Goal: Task Accomplishment & Management: Use online tool/utility

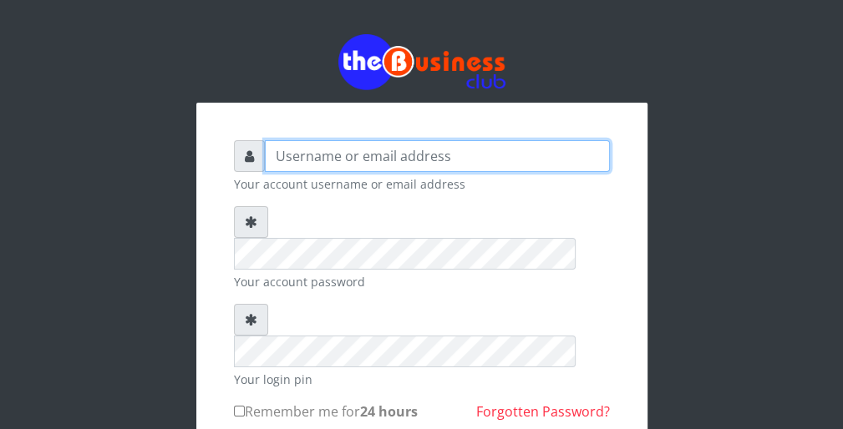
type input "wergbac8"
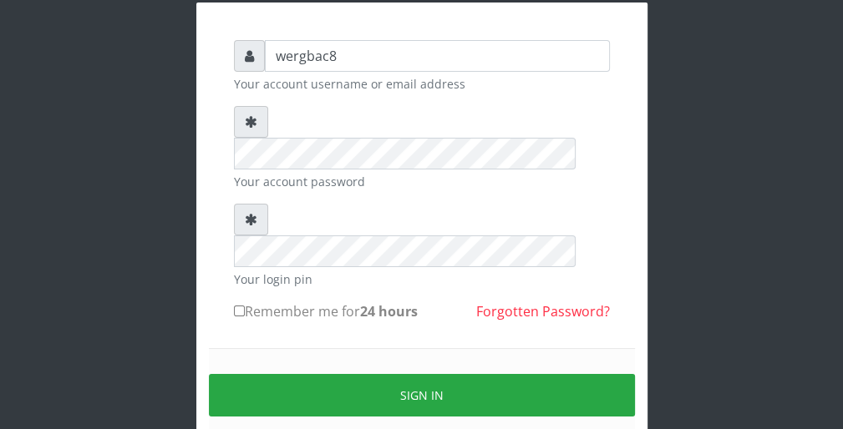
scroll to position [154, 0]
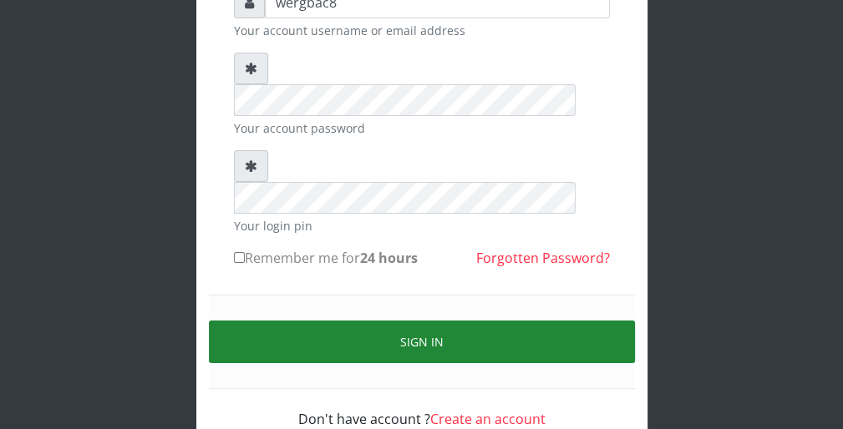
click at [500, 321] on button "Sign in" at bounding box center [422, 342] width 426 height 43
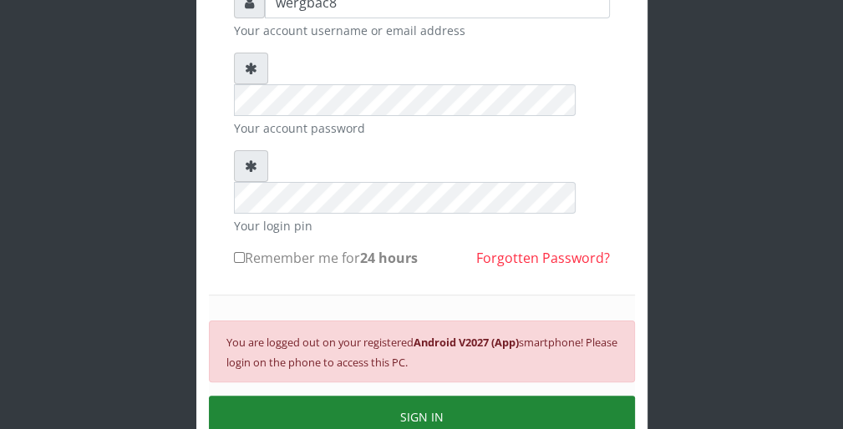
click at [438, 396] on button "SIGN IN" at bounding box center [422, 417] width 426 height 43
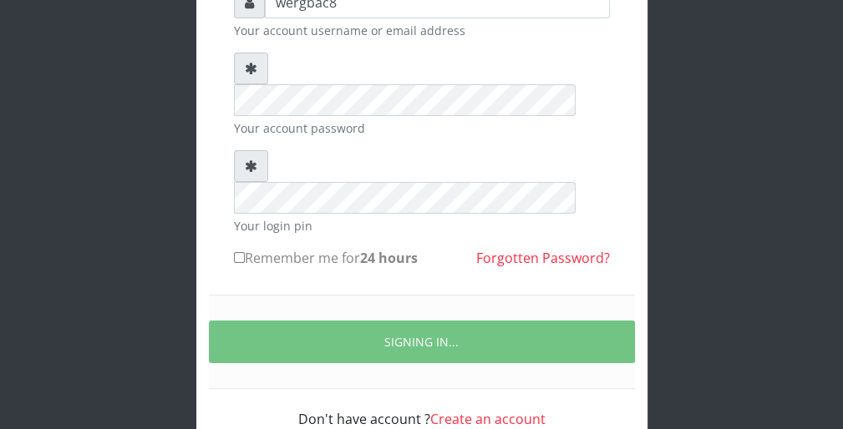
click at [438, 389] on div "Don't have account ? Create an account" at bounding box center [422, 409] width 376 height 40
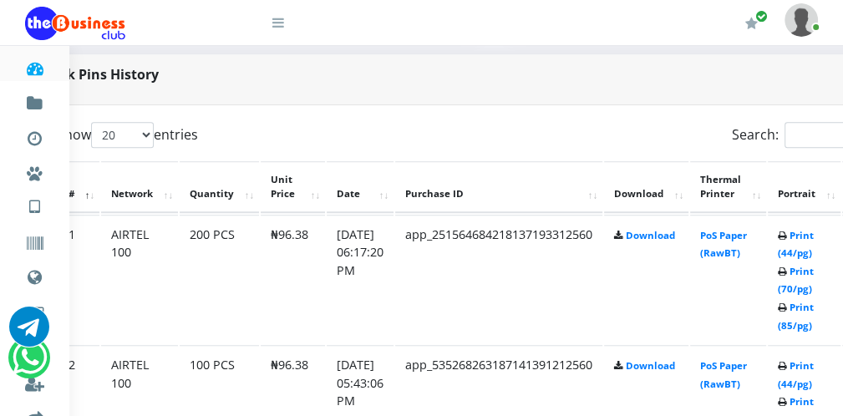
scroll to position [802, 67]
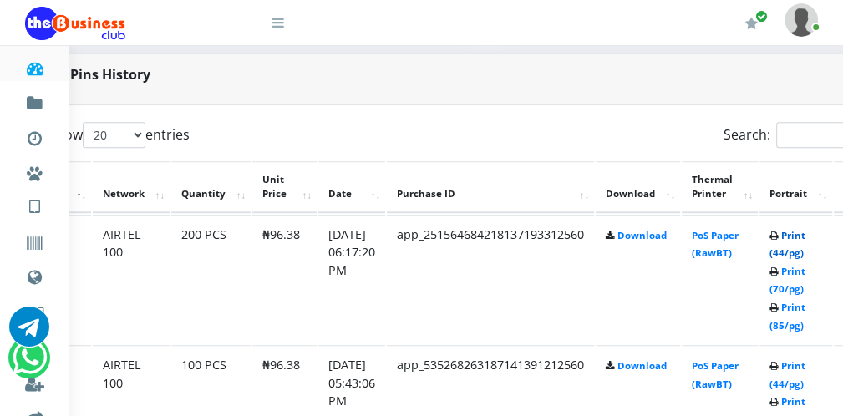
click at [796, 249] on link "Print (44/pg)" at bounding box center [788, 244] width 36 height 31
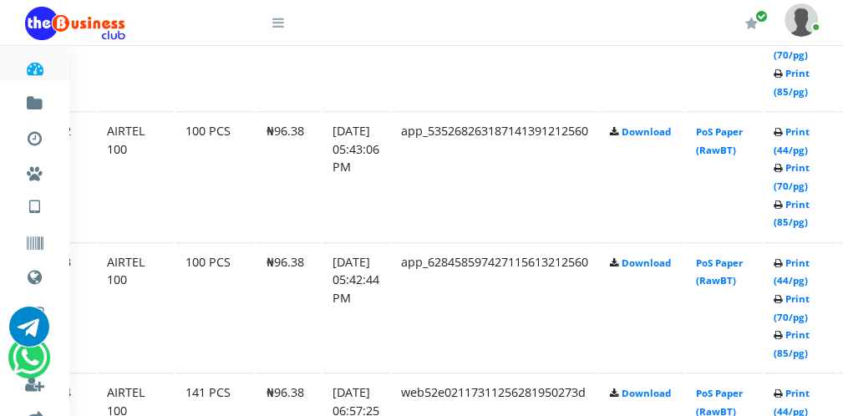
scroll to position [1036, 61]
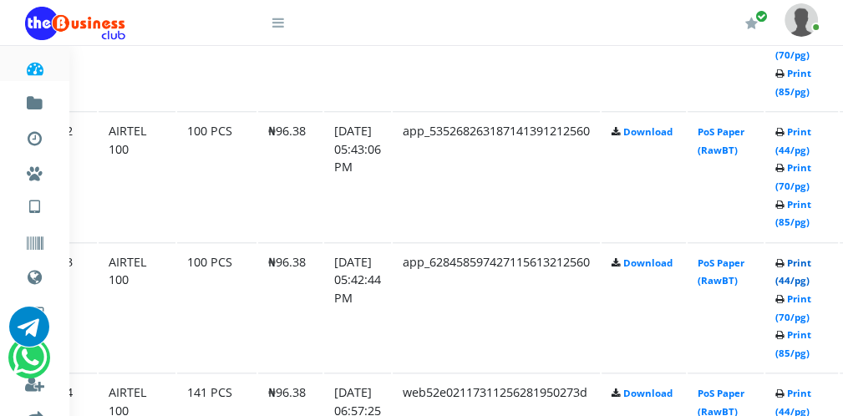
click at [797, 275] on link "Print (44/pg)" at bounding box center [793, 272] width 36 height 31
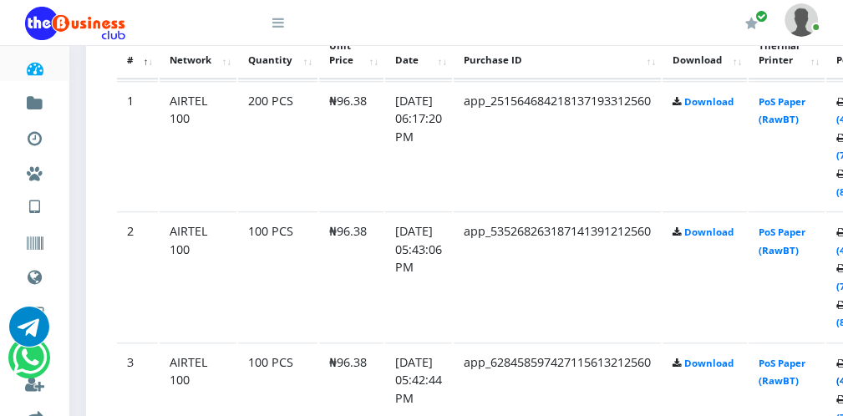
scroll to position [936, 0]
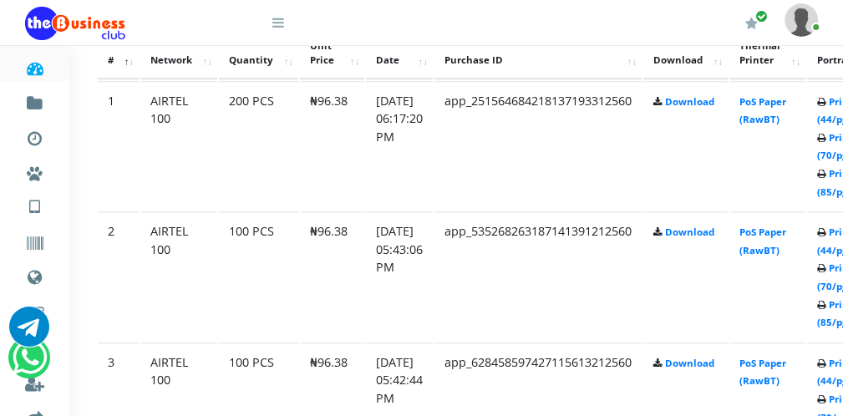
scroll to position [936, 33]
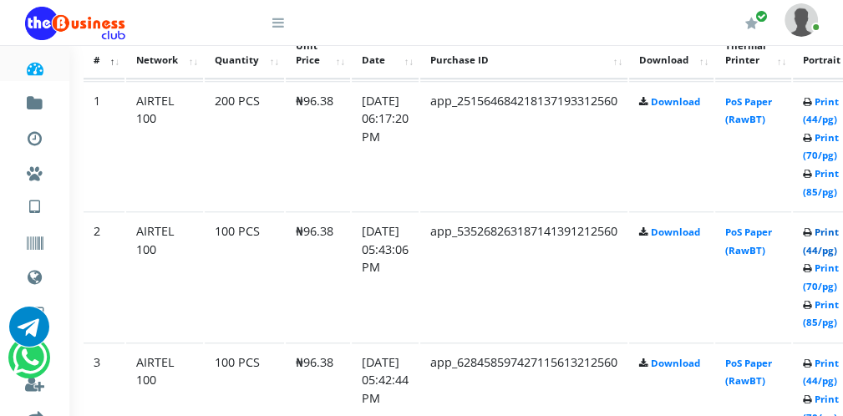
click at [823, 247] on link "Print (44/pg)" at bounding box center [821, 241] width 36 height 31
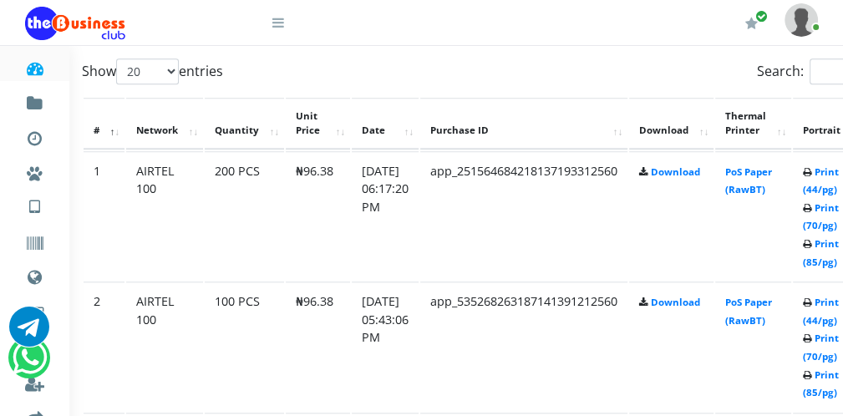
scroll to position [936, 33]
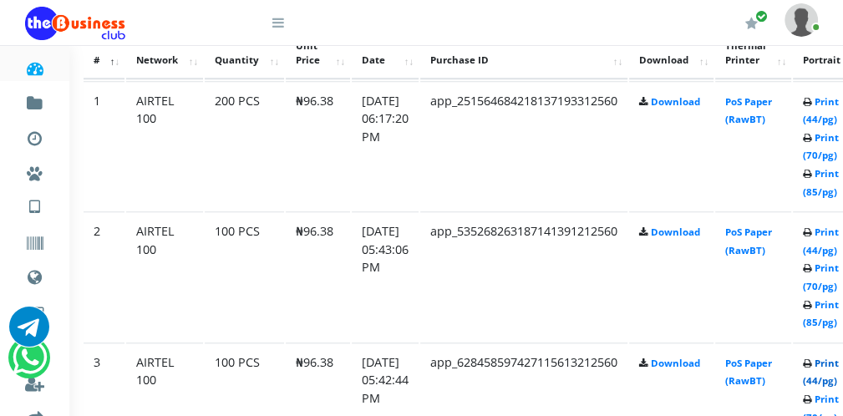
click at [831, 375] on link "Print (44/pg)" at bounding box center [821, 372] width 36 height 31
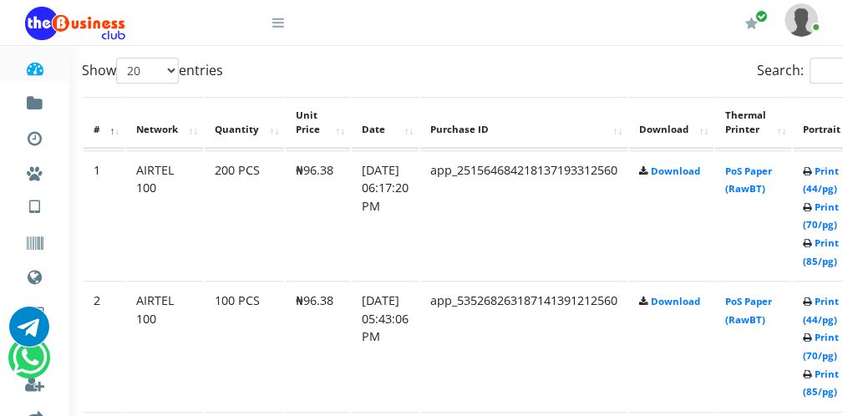
scroll to position [936, 33]
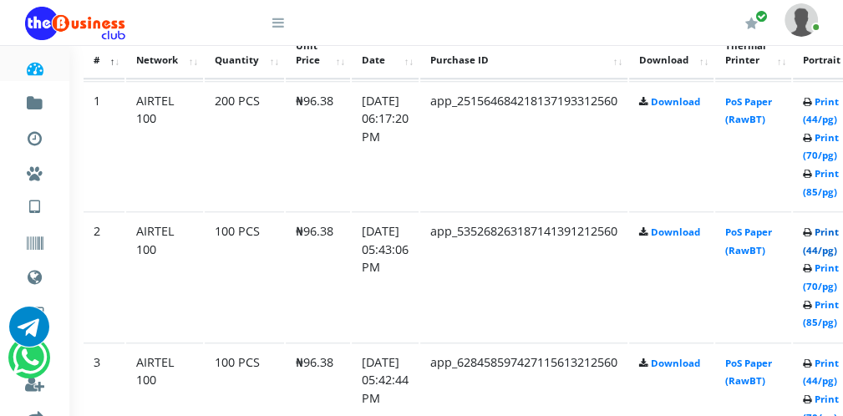
click at [826, 251] on link "Print (44/pg)" at bounding box center [821, 241] width 36 height 31
